Goal: Find specific page/section: Find specific page/section

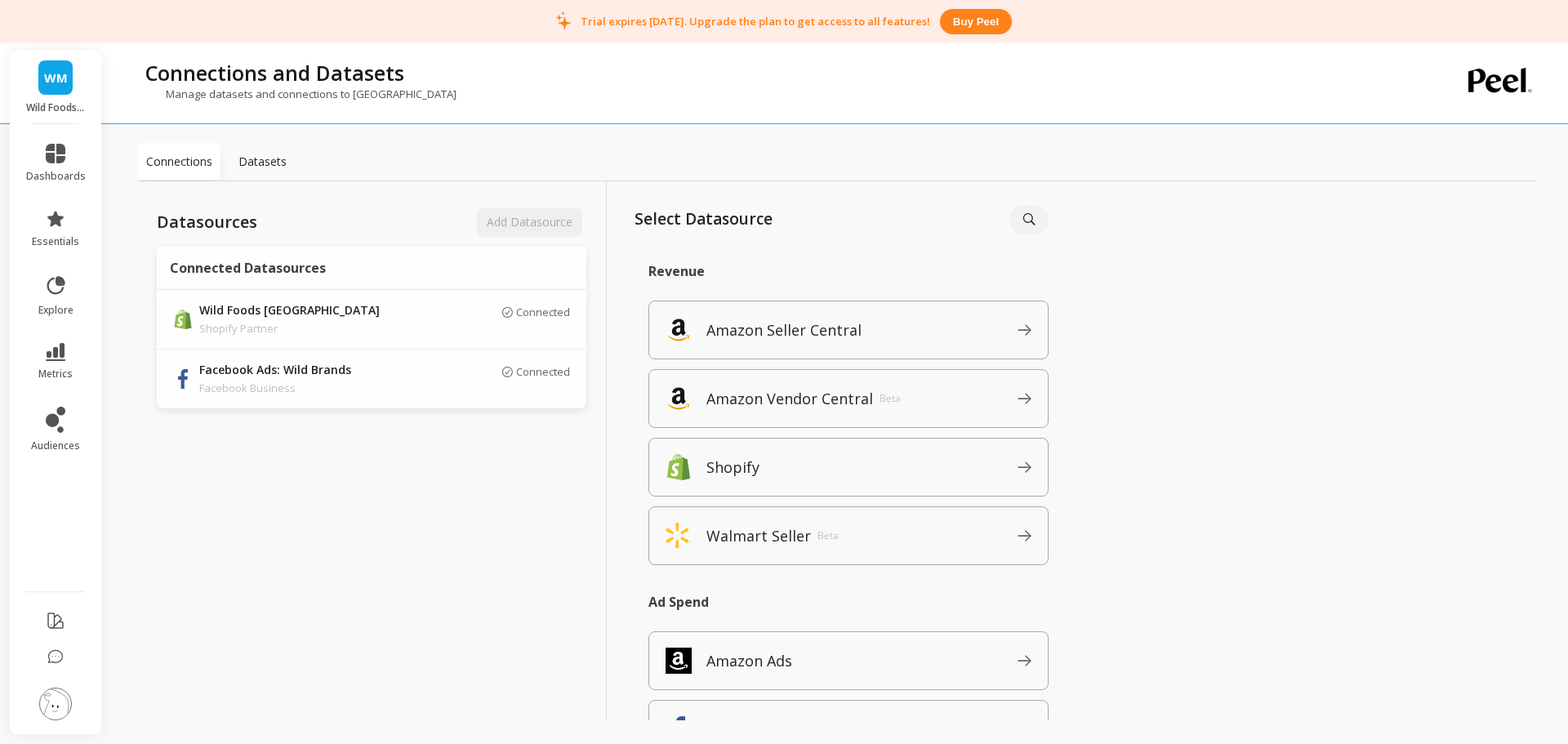
click at [69, 348] on link "metrics" at bounding box center [56, 362] width 59 height 38
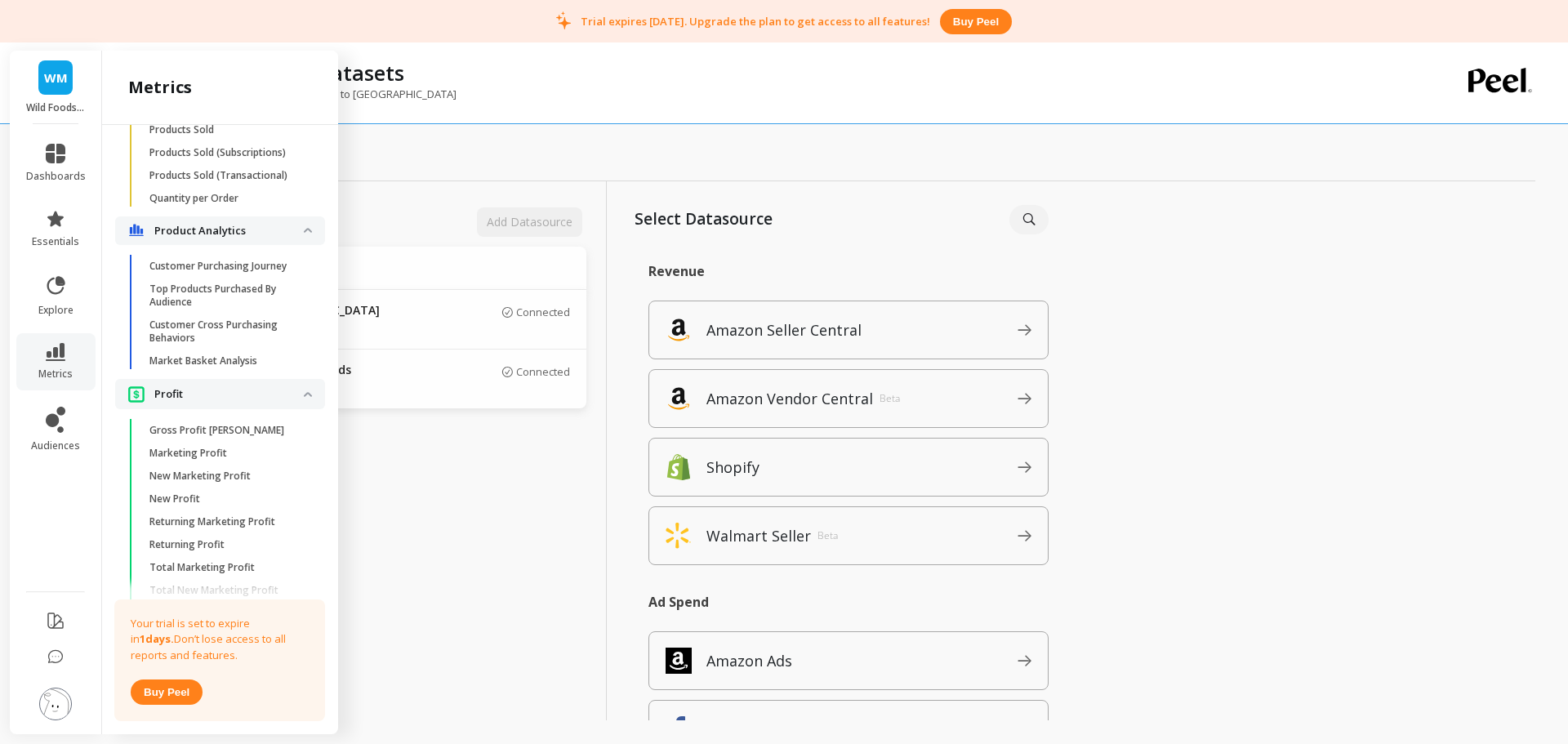
scroll to position [3019, 0]
click at [242, 367] on p "Market Basket Analysis" at bounding box center [203, 360] width 107 height 13
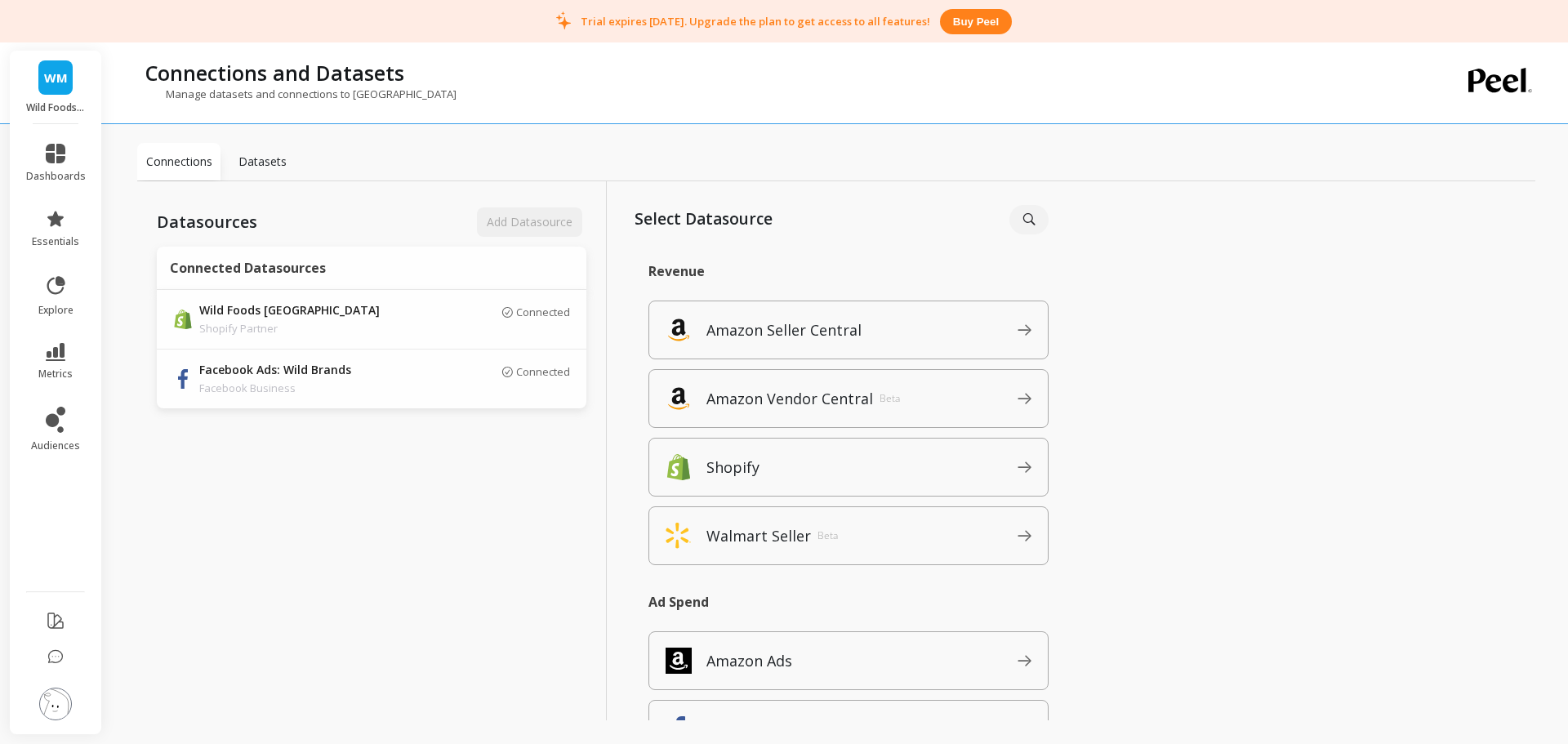
scroll to position [0, 0]
